Goal: Task Accomplishment & Management: Manage account settings

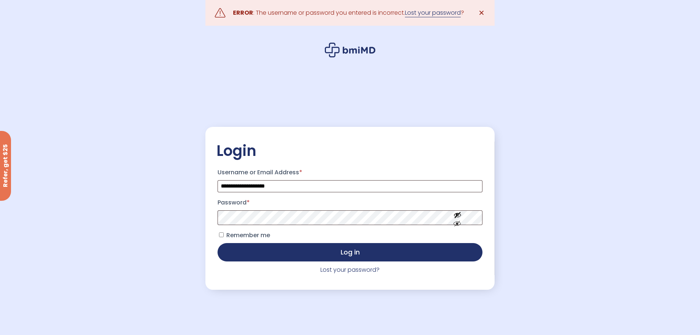
click at [428, 12] on link "Lost your password" at bounding box center [433, 12] width 56 height 9
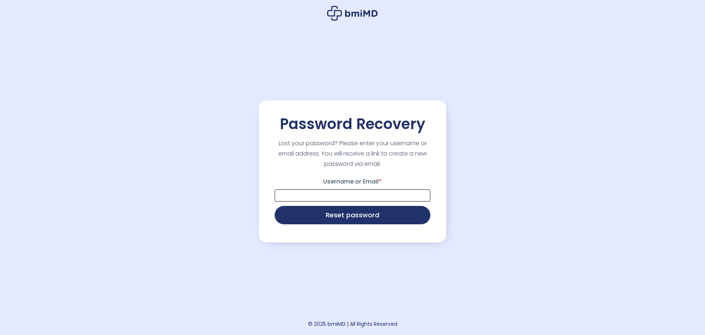
click at [362, 195] on input "Username or Email *" at bounding box center [353, 195] width 156 height 12
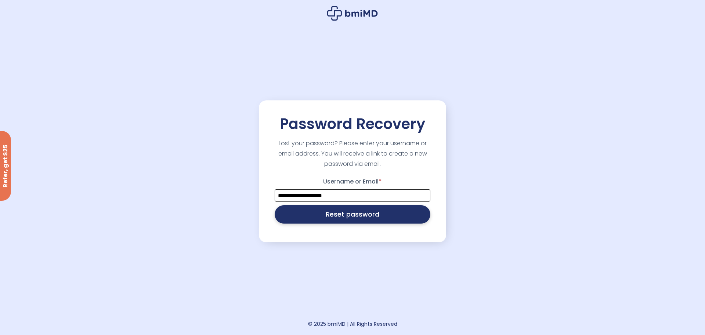
type input "**********"
click at [360, 212] on button "Reset password" at bounding box center [353, 214] width 156 height 18
